Goal: Task Accomplishment & Management: Use online tool/utility

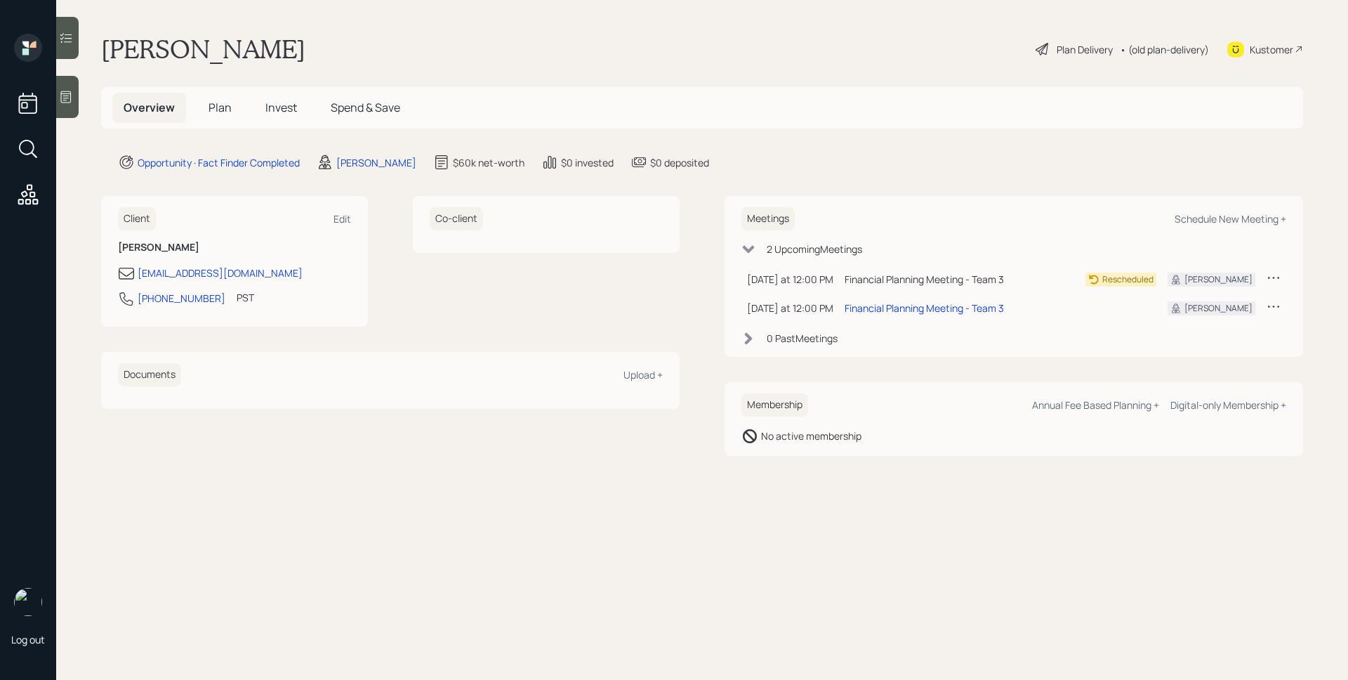
click at [67, 94] on icon at bounding box center [66, 97] width 14 height 14
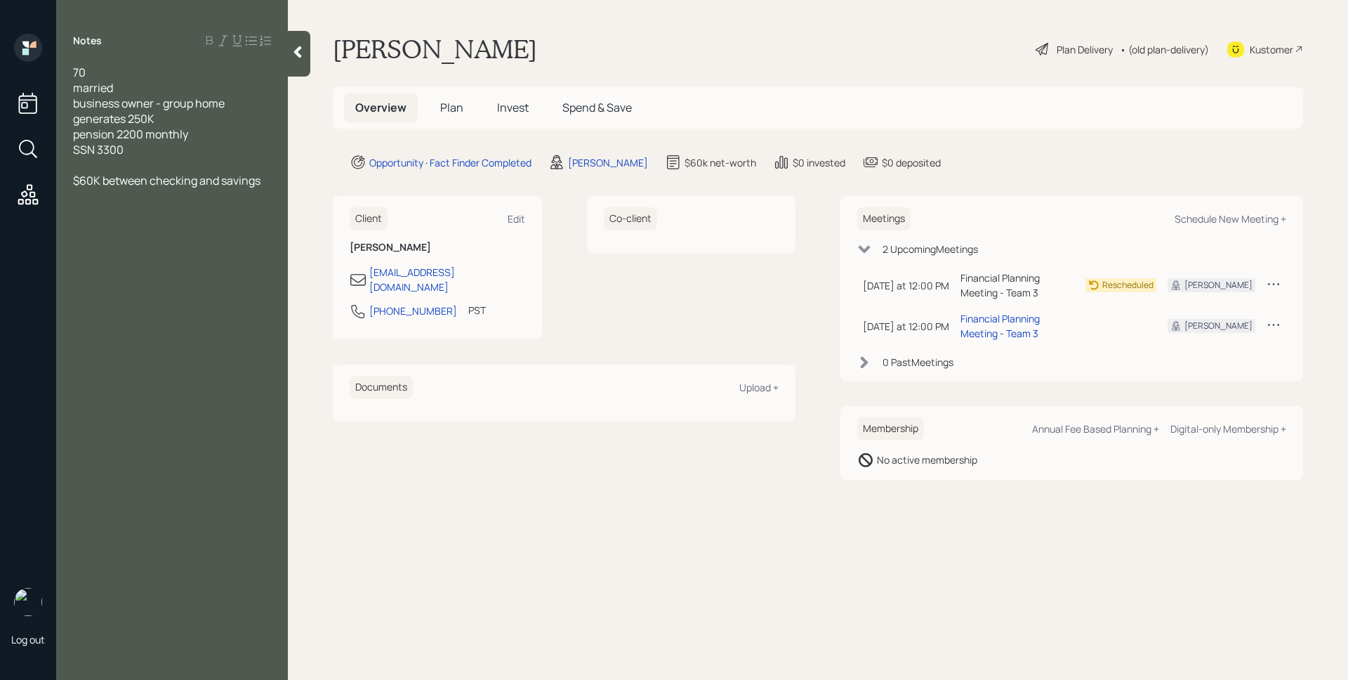
click at [1069, 53] on div "Plan Delivery" at bounding box center [1085, 49] width 56 height 15
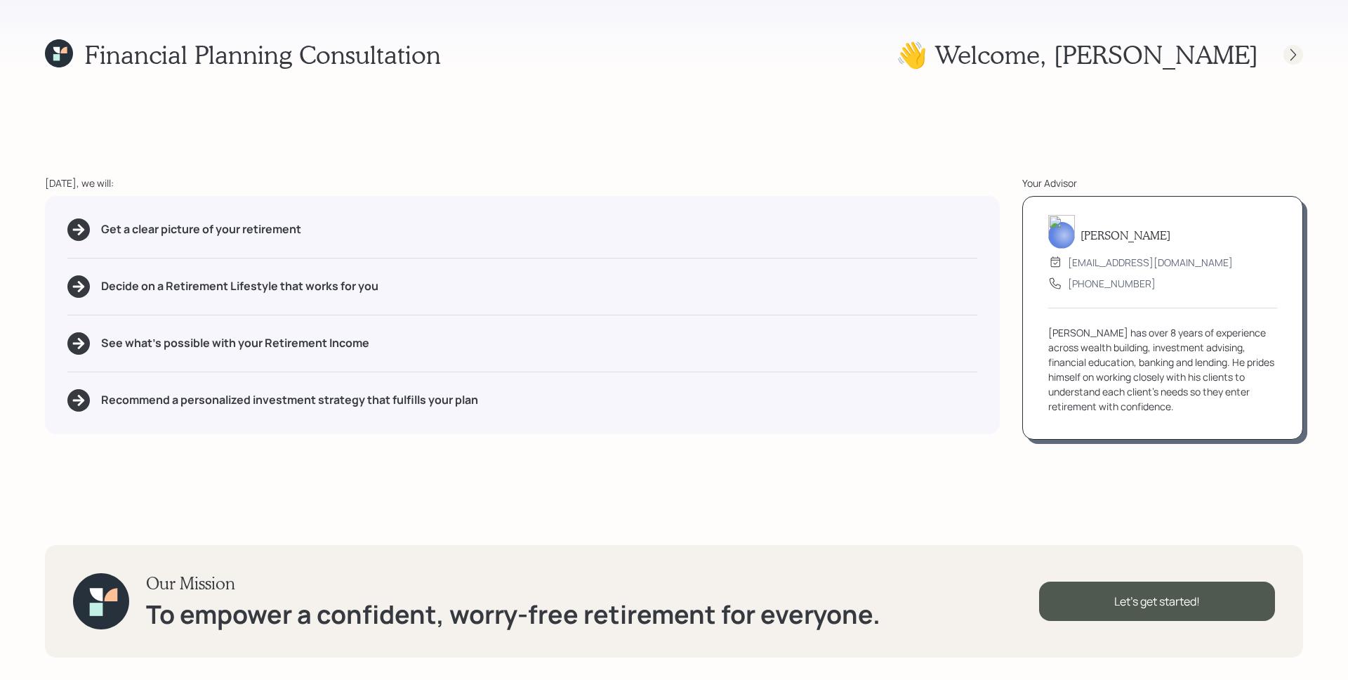
click at [1295, 51] on icon at bounding box center [1293, 55] width 14 height 14
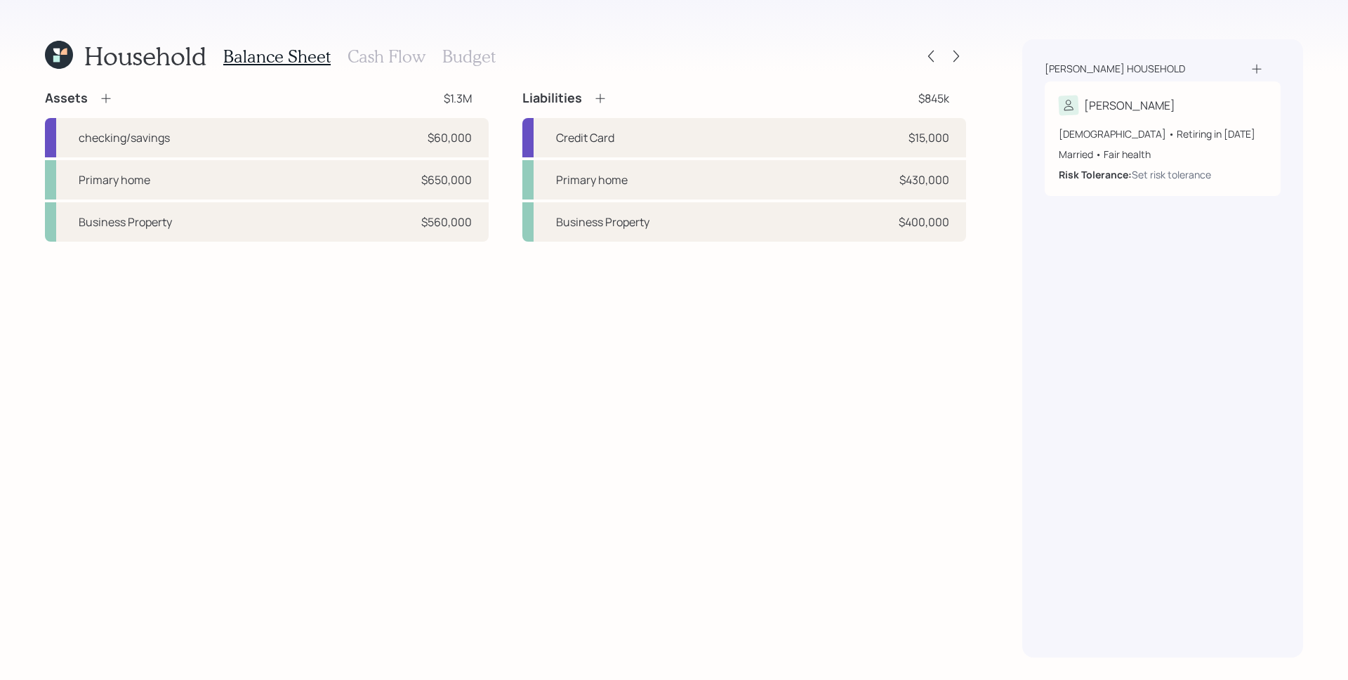
click at [402, 60] on h3 "Cash Flow" at bounding box center [387, 56] width 78 height 20
